Goal: Task Accomplishment & Management: Manage account settings

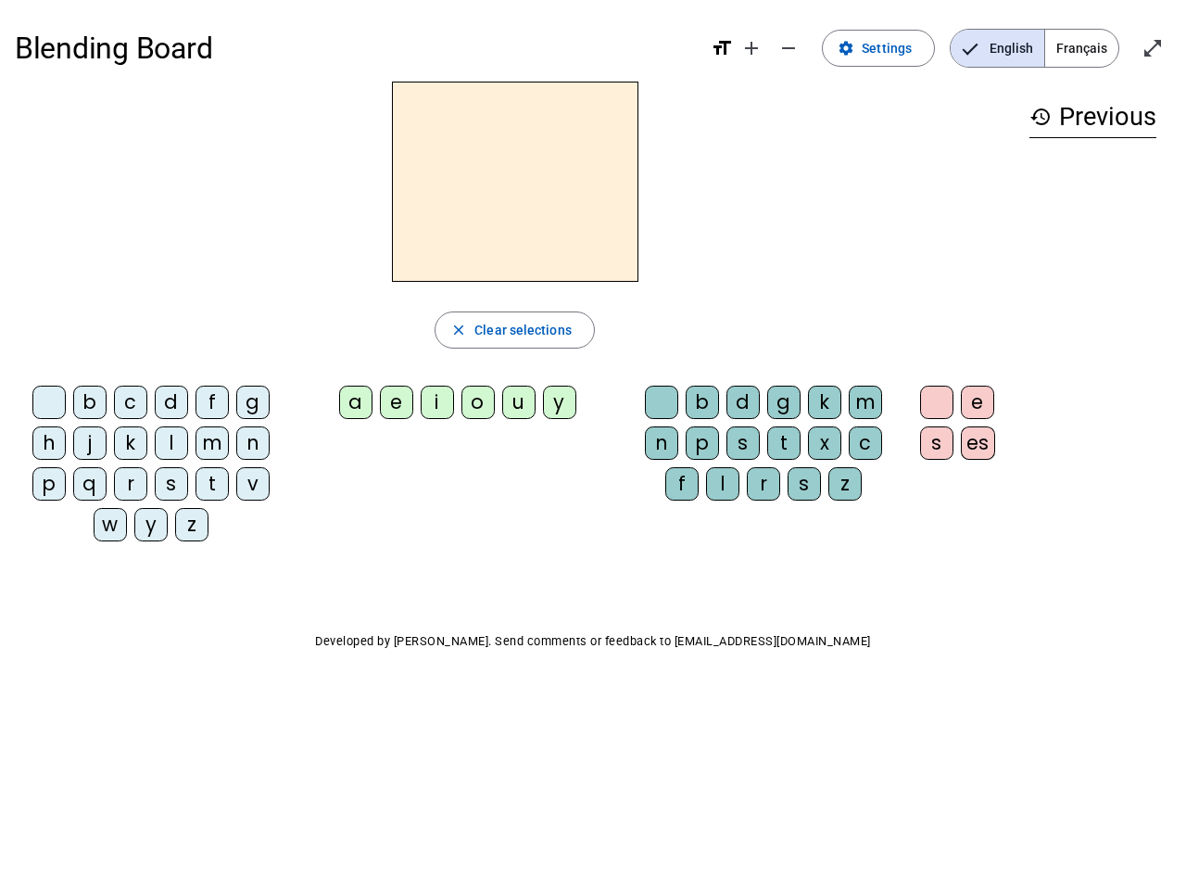
click at [752, 48] on mat-icon "add" at bounding box center [751, 48] width 22 height 22
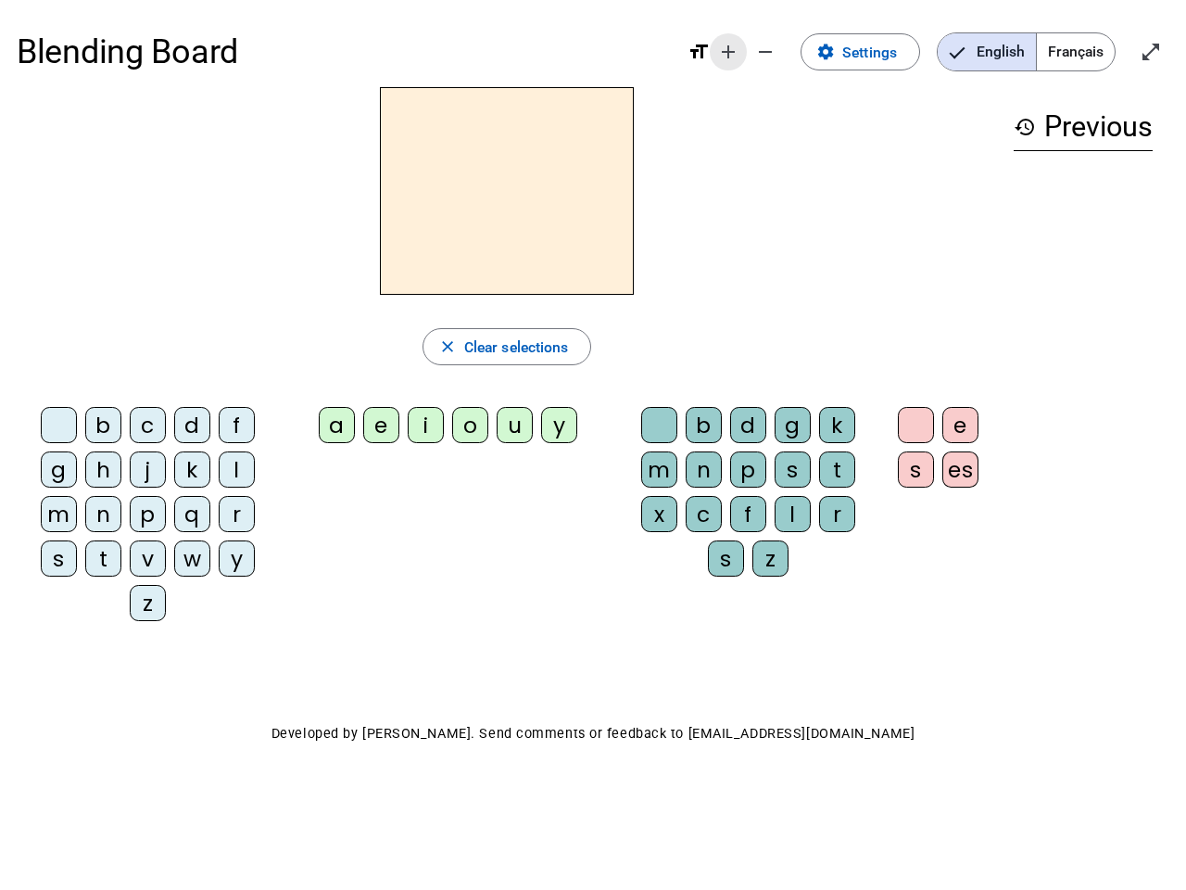
click at [789, 48] on div "Blending Board format_size add remove settings Settings English Français open_i…" at bounding box center [593, 52] width 1153 height 70
click at [879, 48] on span "Settings" at bounding box center [869, 52] width 55 height 25
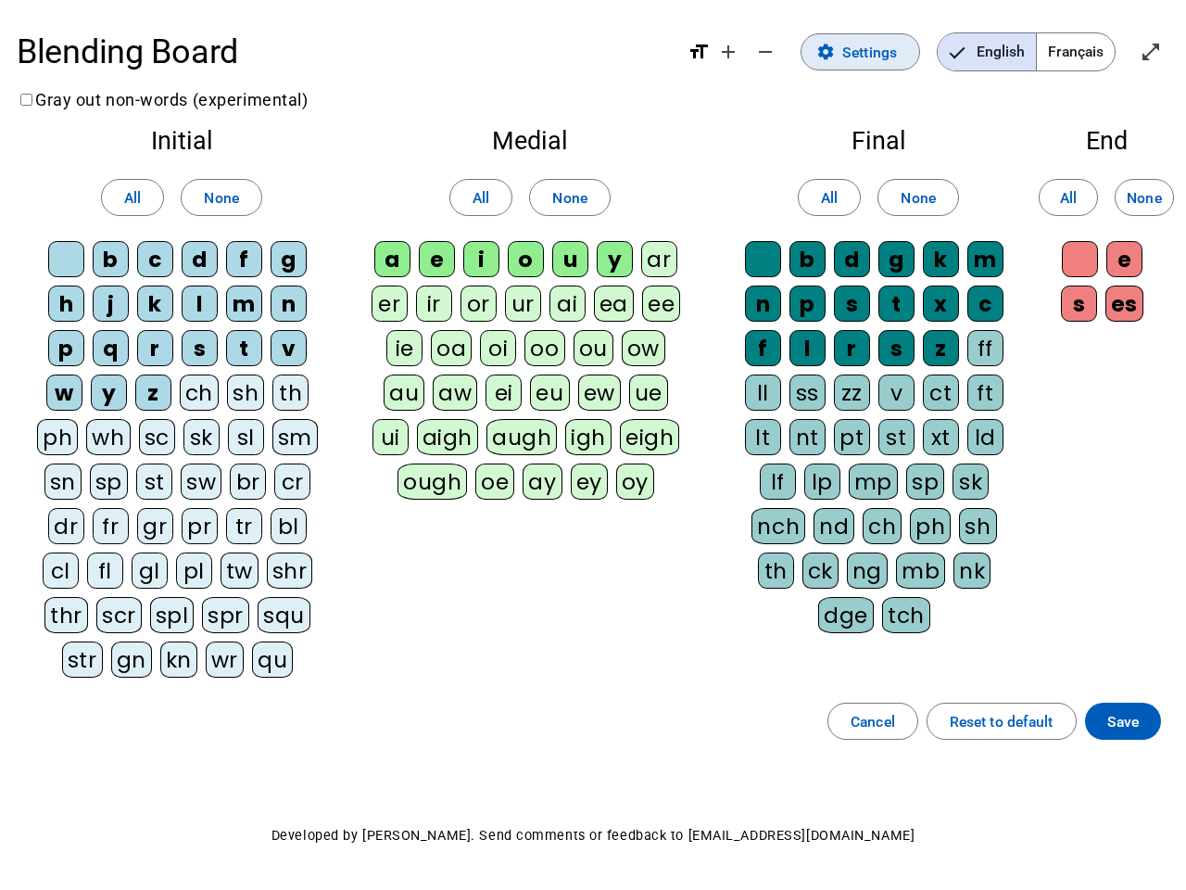
click at [997, 48] on span "English" at bounding box center [987, 51] width 98 height 37
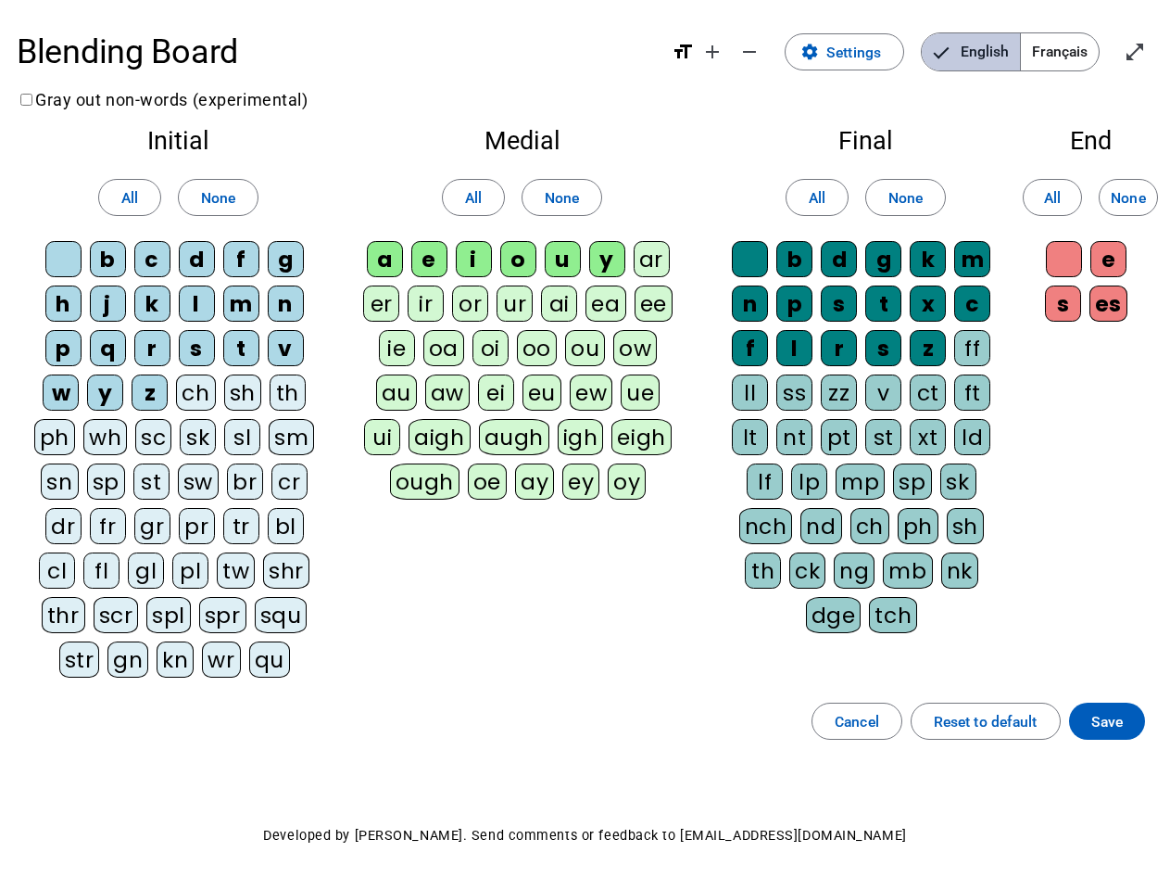
click at [1081, 48] on span "Français" at bounding box center [1060, 51] width 78 height 37
click at [1081, 48] on span "Français" at bounding box center [1046, 51] width 106 height 37
click at [1153, 48] on span "Enter full screen" at bounding box center [1135, 52] width 44 height 44
click at [514, 330] on letter-bubble "oi" at bounding box center [495, 352] width 44 height 44
click at [53, 406] on div "w" at bounding box center [61, 392] width 36 height 36
